Goal: Task Accomplishment & Management: Use online tool/utility

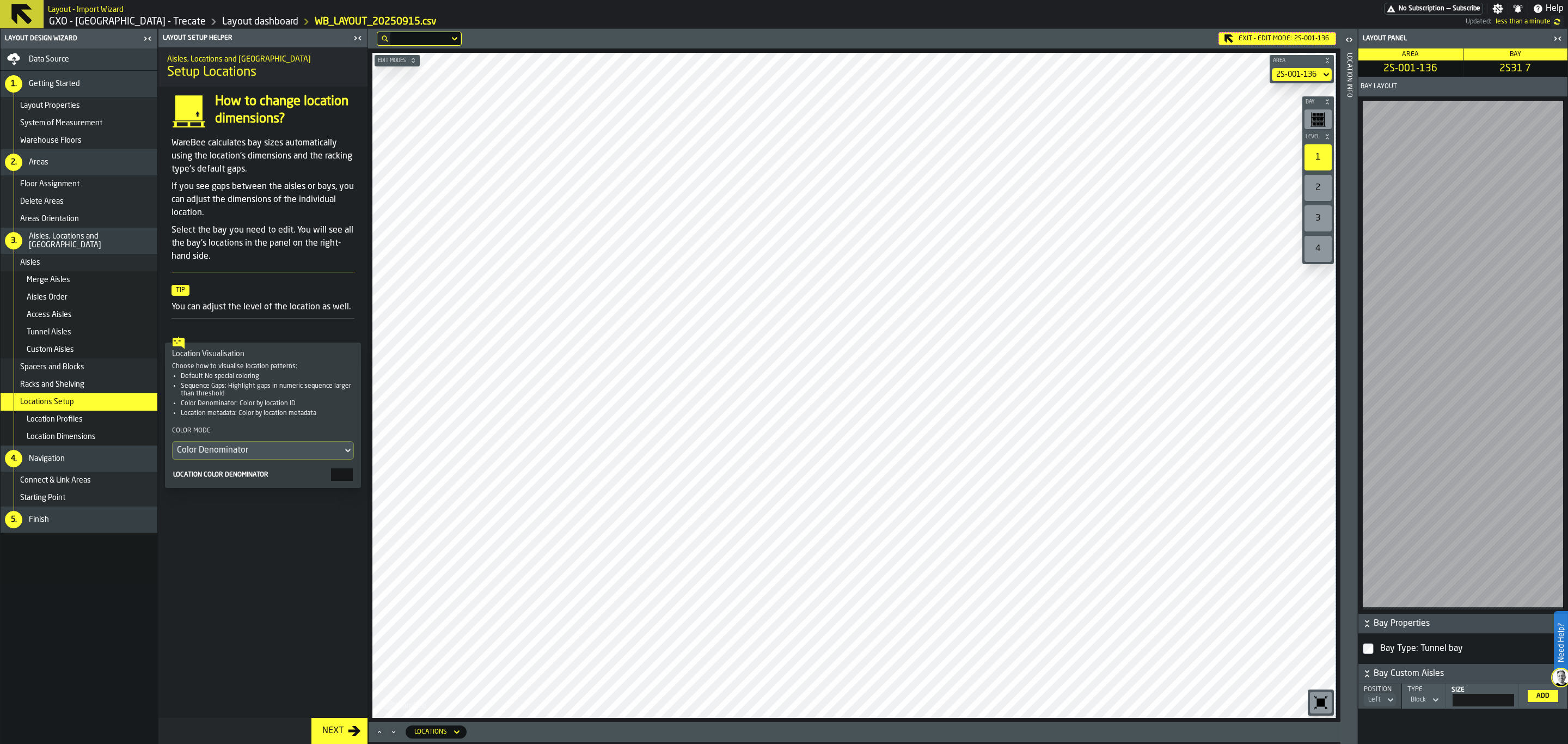
click at [338, 720] on button "Next" at bounding box center [339, 731] width 56 height 26
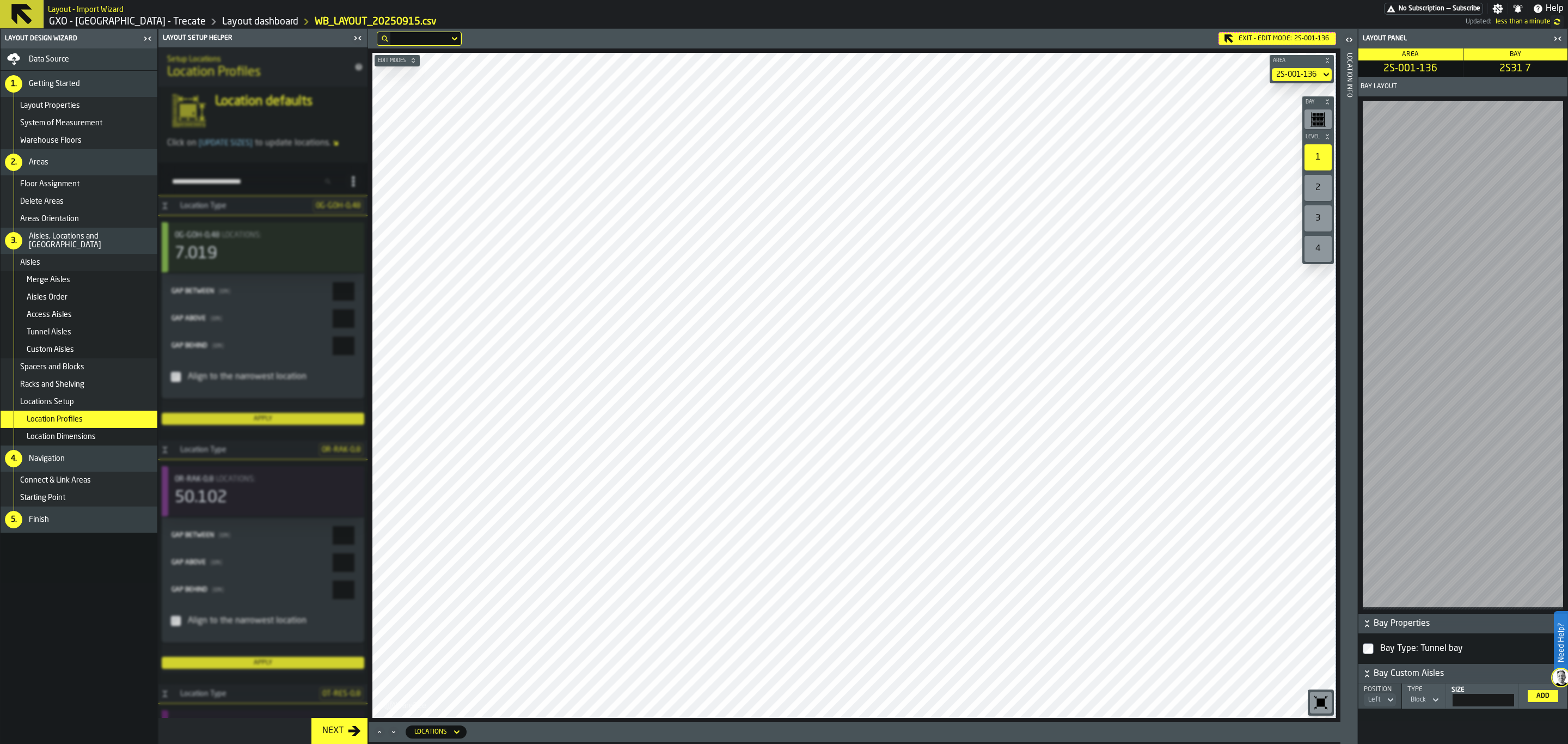
click at [340, 740] on button "Next" at bounding box center [339, 731] width 56 height 26
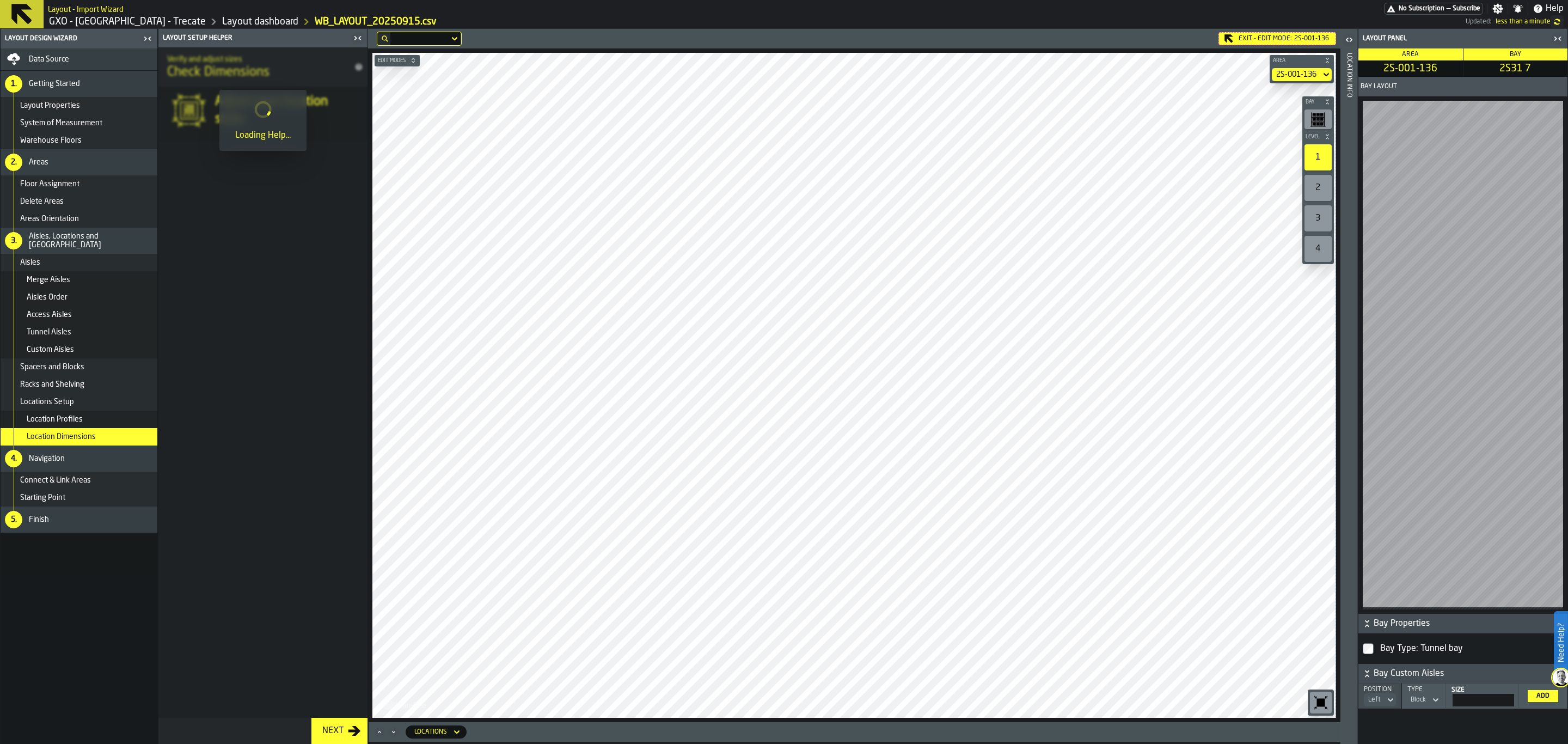
click at [340, 740] on button "Next" at bounding box center [339, 731] width 56 height 26
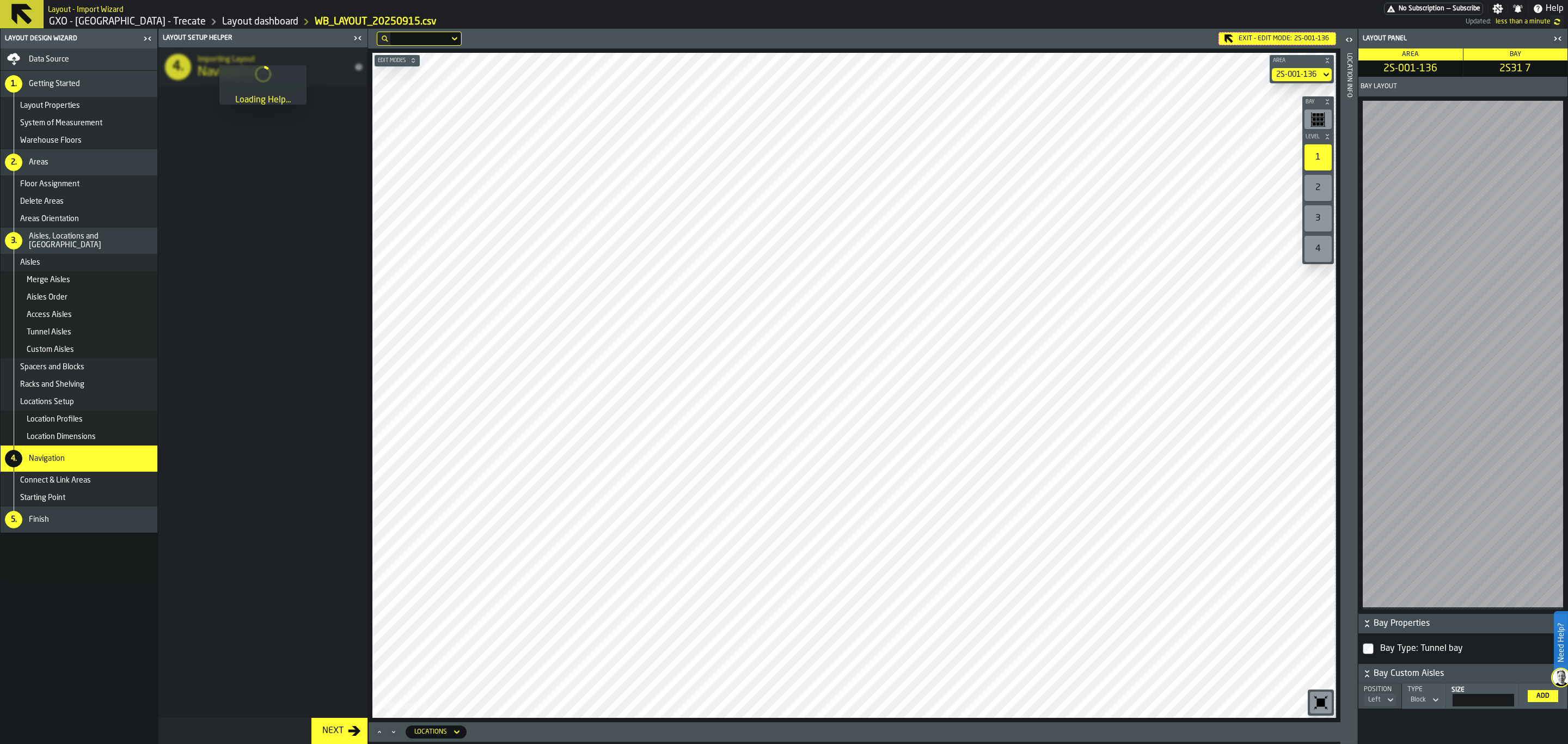
click at [340, 739] on button "Next" at bounding box center [339, 731] width 56 height 26
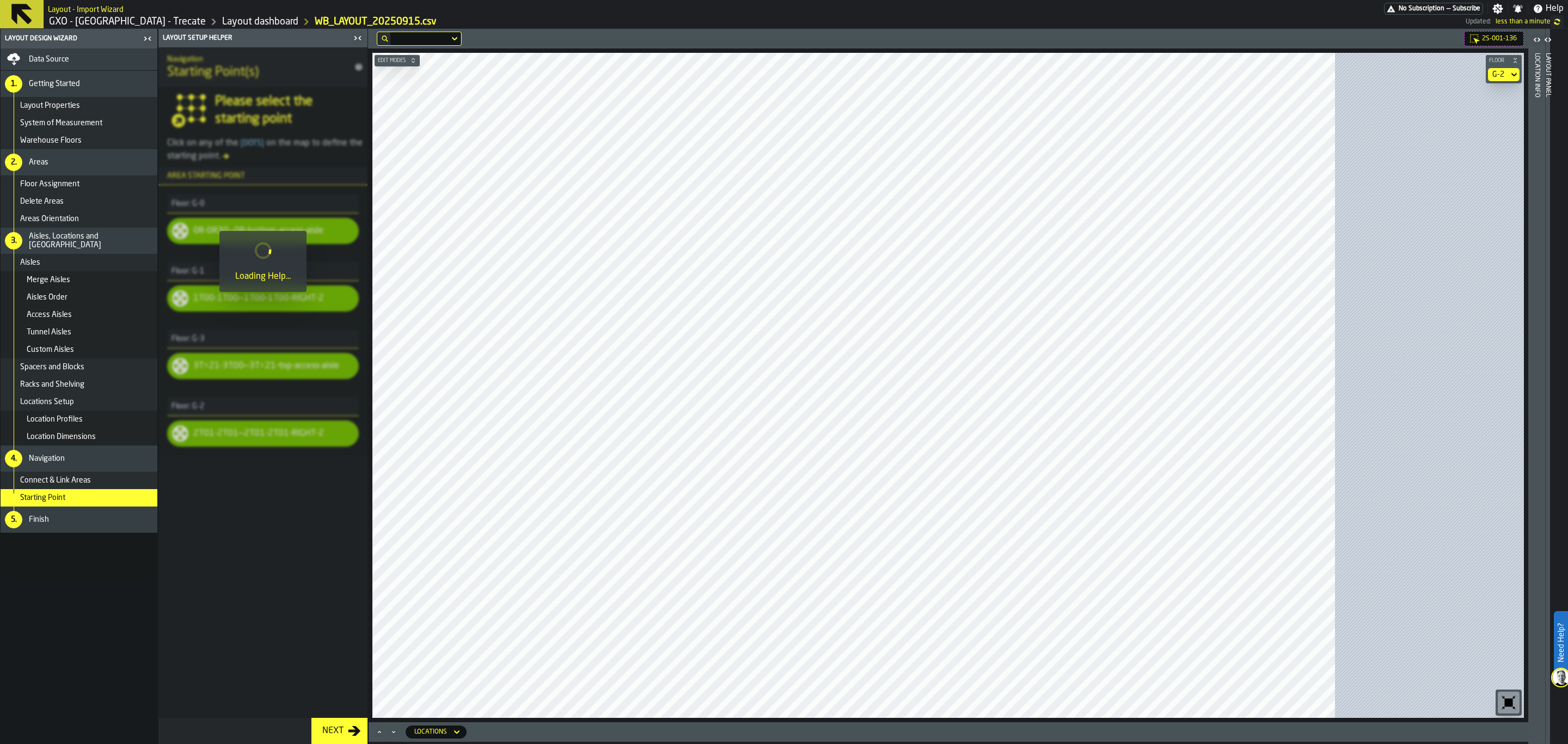
click at [340, 730] on div "Next" at bounding box center [333, 731] width 30 height 13
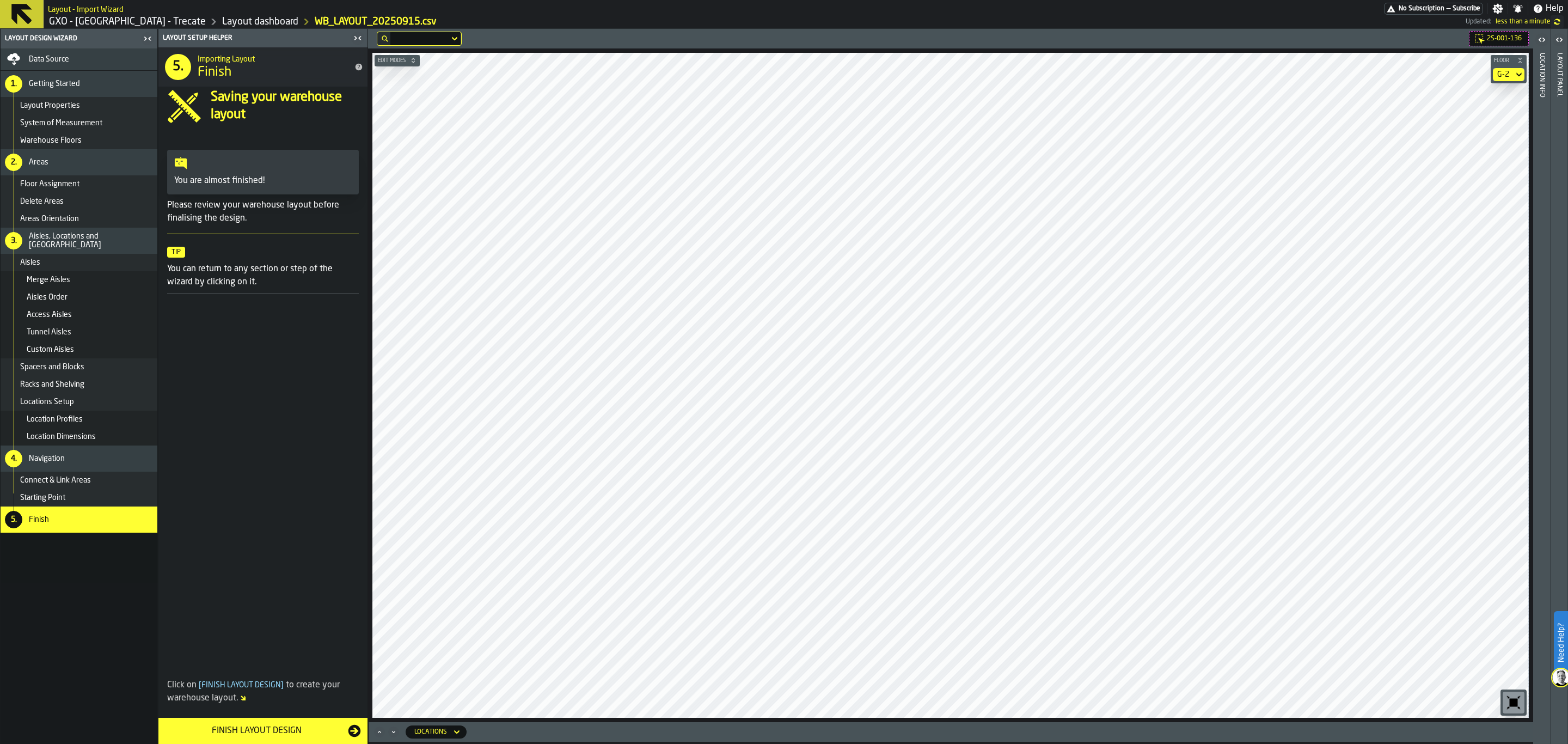
click at [286, 728] on div "Finish Layout Design" at bounding box center [256, 731] width 183 height 13
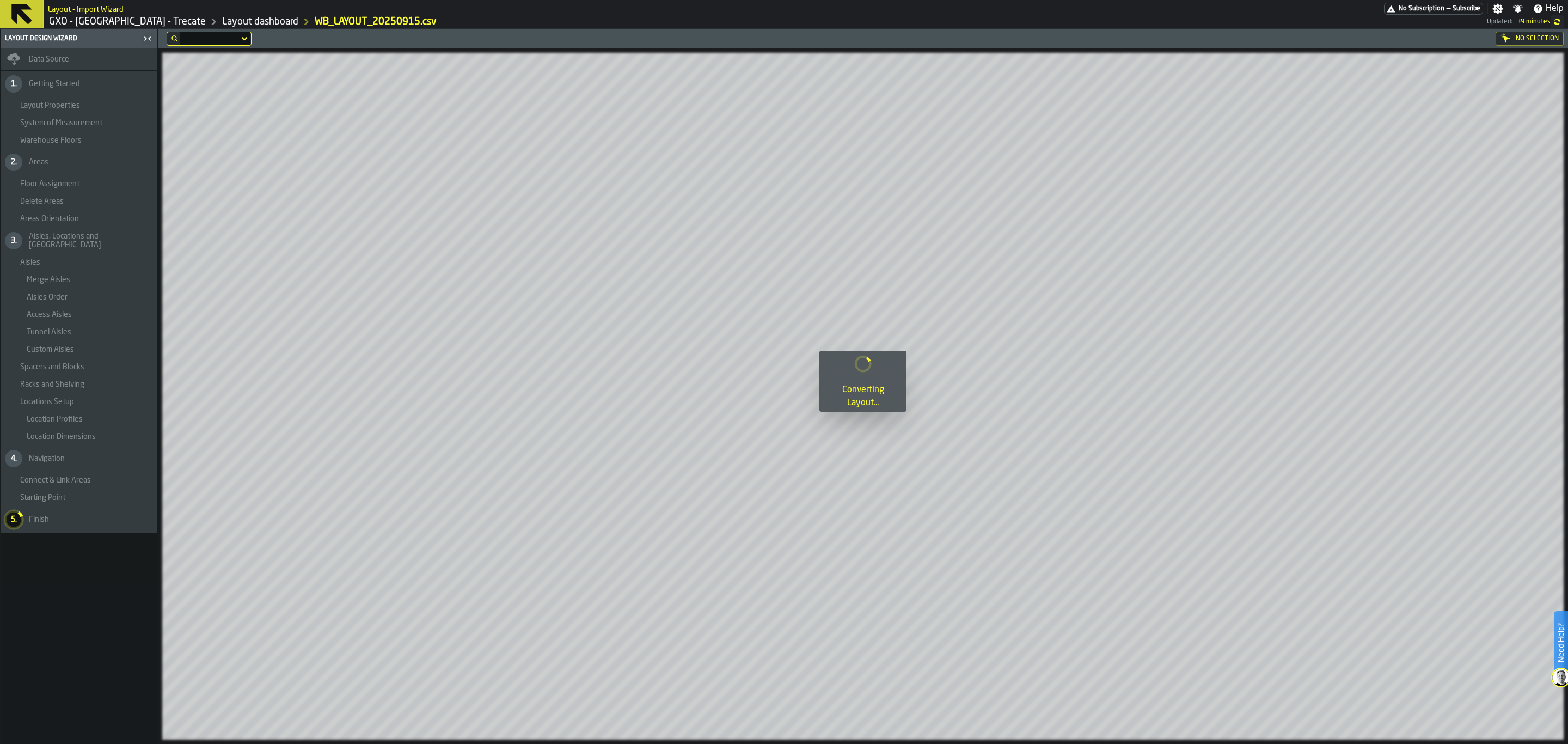
click at [15, 11] on icon at bounding box center [21, 14] width 21 height 21
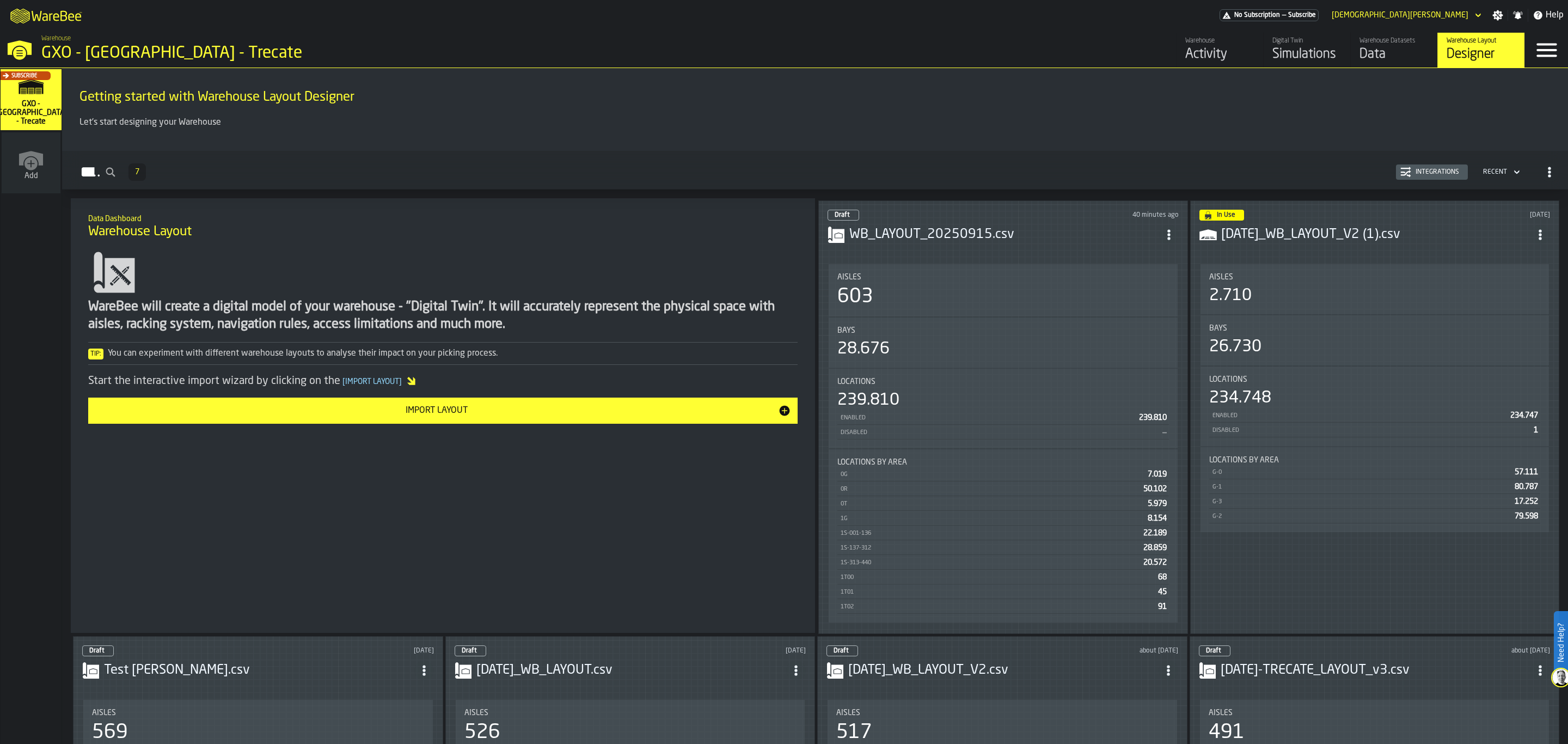
click at [1044, 239] on h3 "WB_LAYOUT_20250915.csv" at bounding box center [1004, 235] width 310 height 17
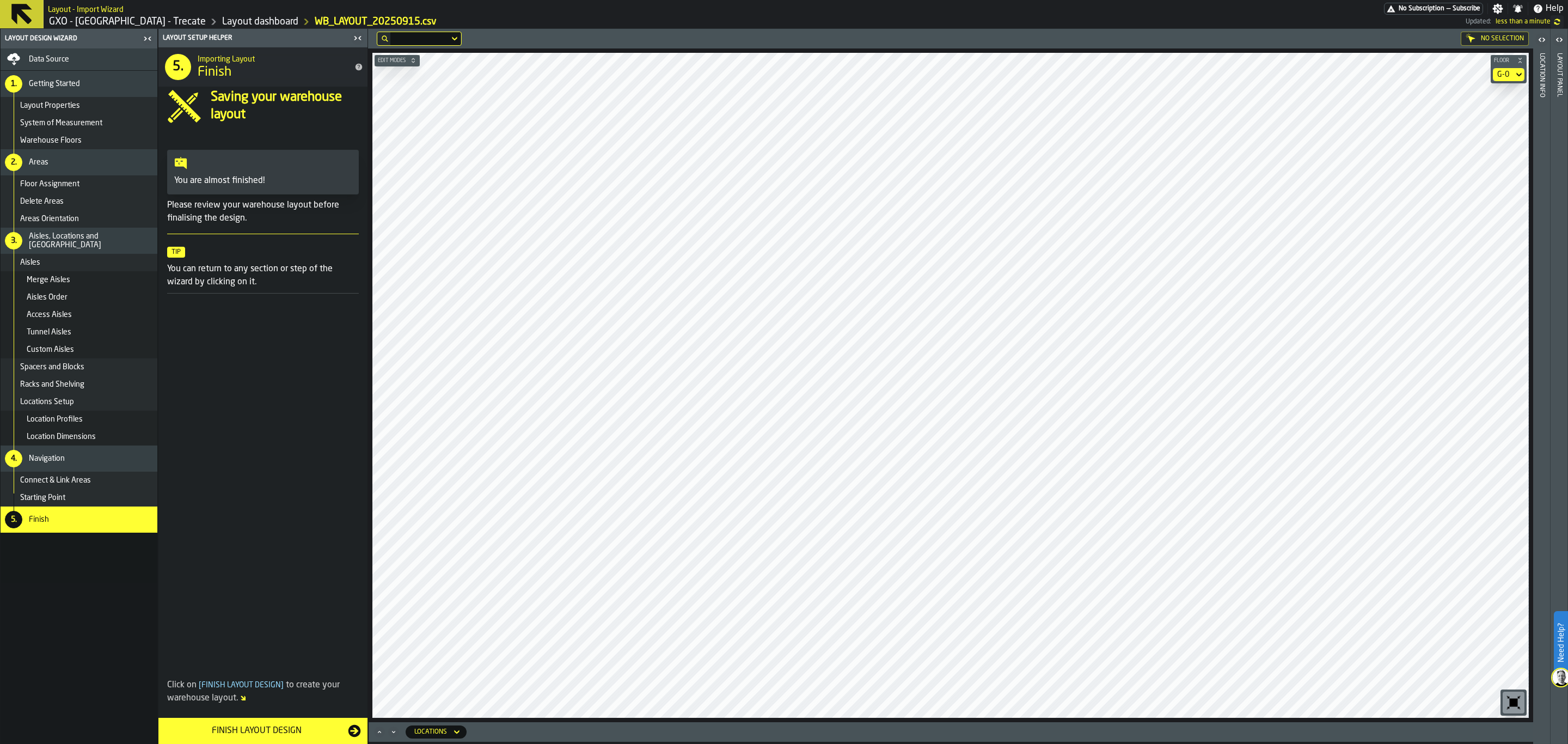
click at [1505, 69] on div "G-0" at bounding box center [1503, 74] width 21 height 13
click at [1495, 121] on div "G-1" at bounding box center [1490, 120] width 56 height 13
click at [81, 418] on span "Location Profiles" at bounding box center [54, 419] width 56 height 9
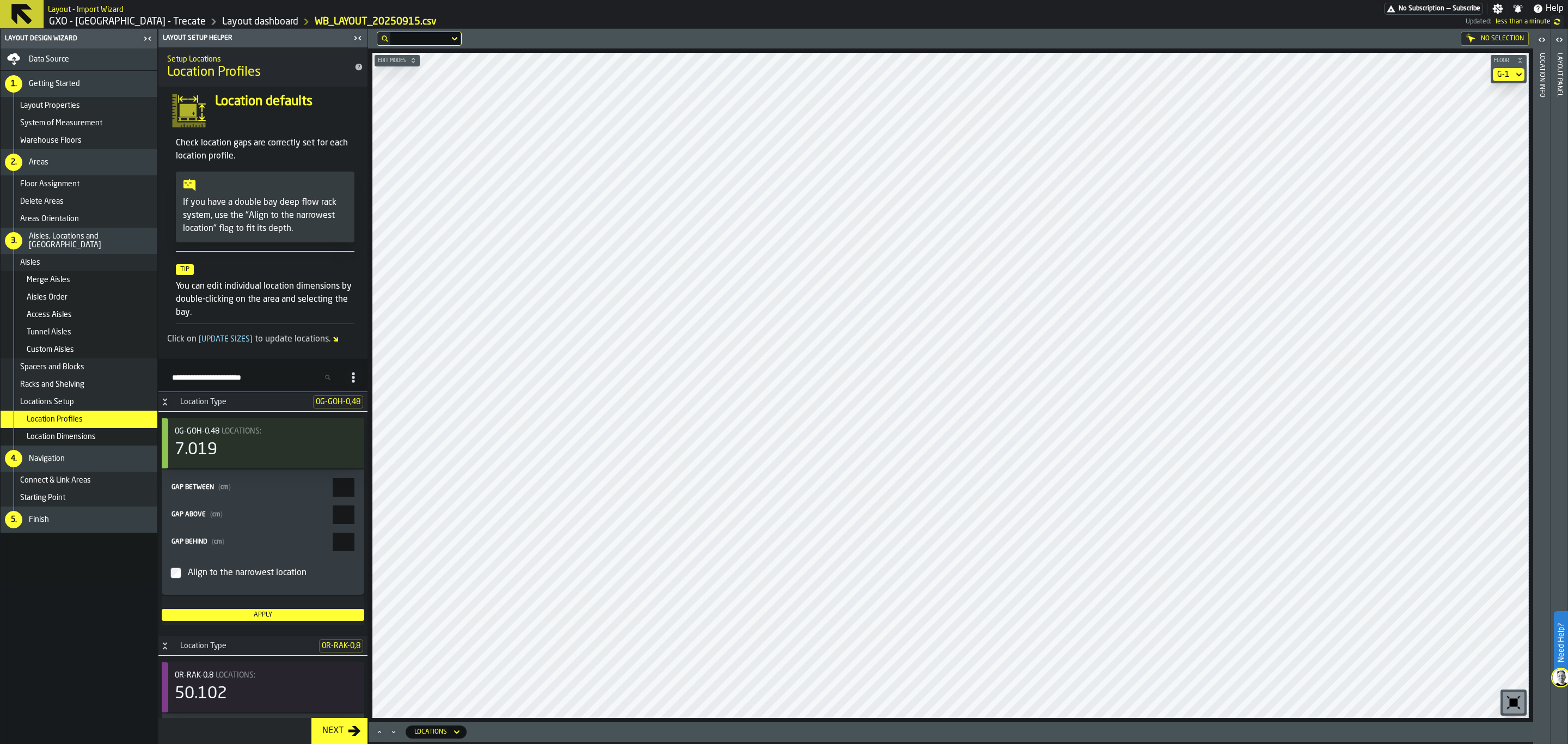
click at [106, 398] on div "Locations Setup" at bounding box center [86, 402] width 133 height 9
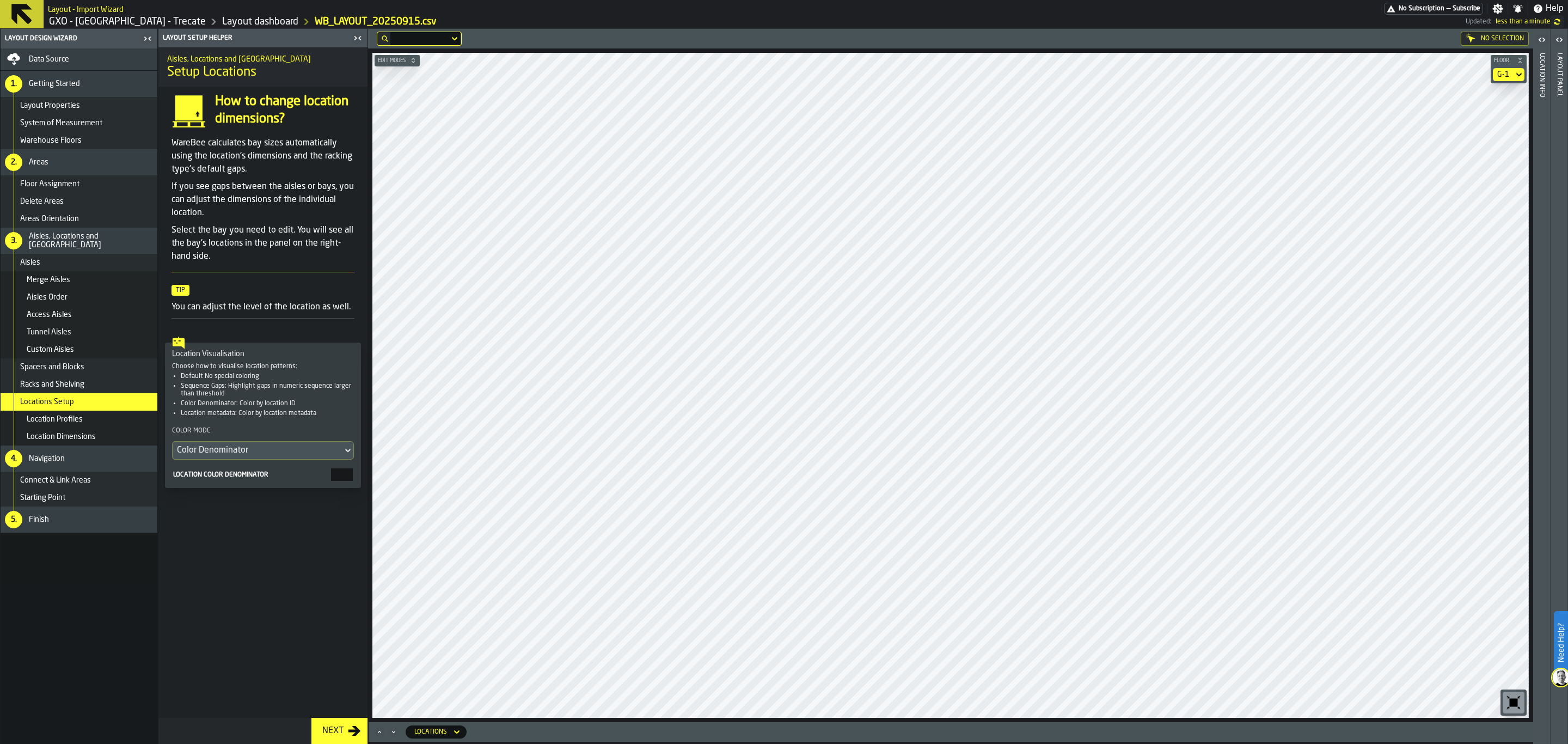
click at [290, 457] on div "Color Denominator" at bounding box center [258, 451] width 161 height 13
click at [233, 534] on div "Color Denominator" at bounding box center [238, 531] width 116 height 13
click at [7, 10] on button at bounding box center [21, 14] width 44 height 29
